Goal: Task Accomplishment & Management: Manage account settings

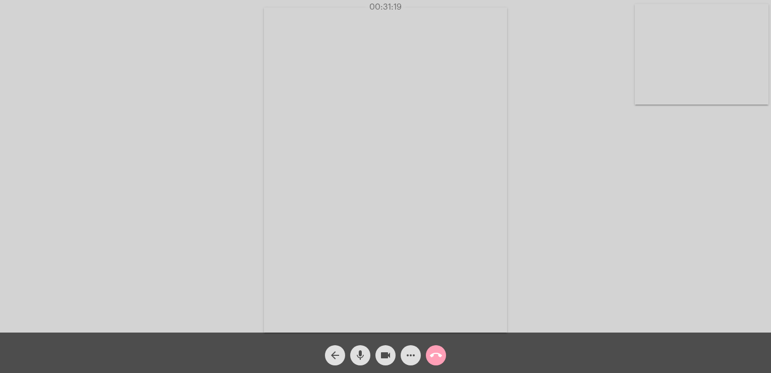
click at [438, 348] on span "call_end" at bounding box center [436, 355] width 12 height 20
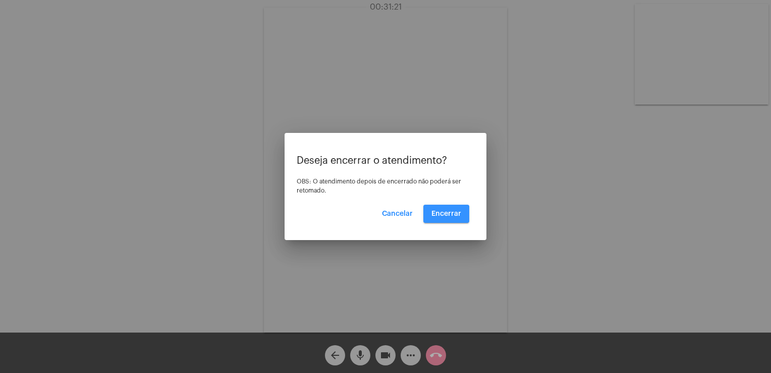
click at [442, 215] on span "Encerrar" at bounding box center [447, 213] width 30 height 7
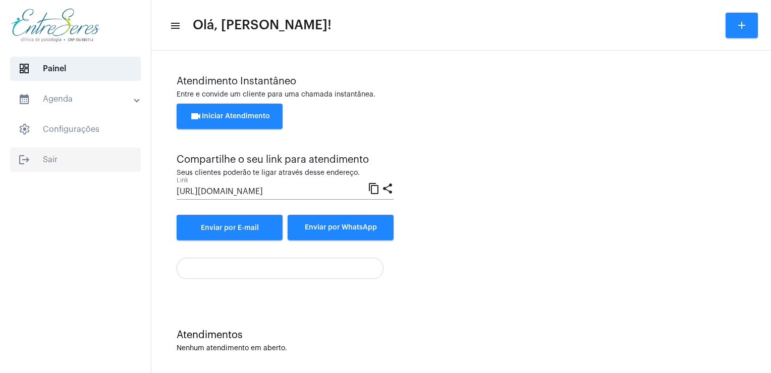
click at [61, 158] on span "logout Sair" at bounding box center [75, 159] width 131 height 24
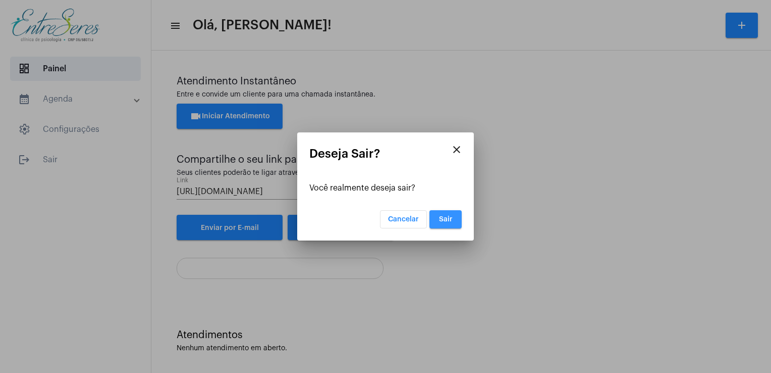
click at [448, 227] on button "Sair" at bounding box center [446, 219] width 32 height 18
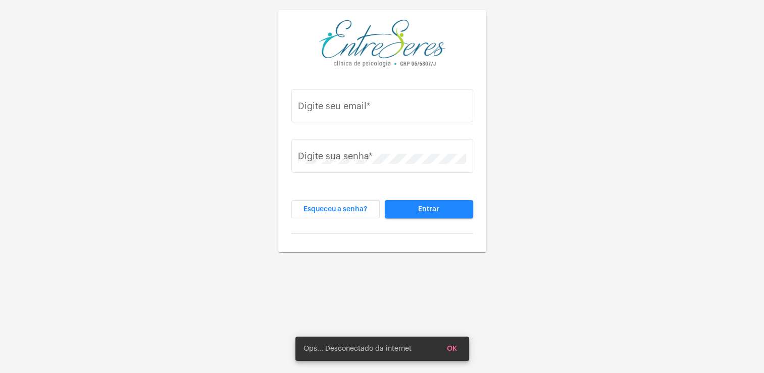
type input "[PERSON_NAME][EMAIL_ADDRESS][DOMAIN_NAME]"
